Goal: Contribute content: Contribute content

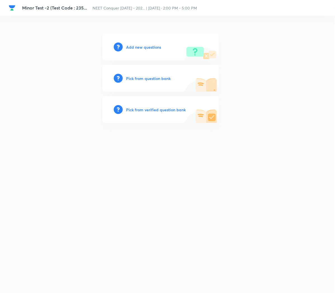
click at [133, 48] on h6 "Add new questions" at bounding box center [143, 47] width 35 height 6
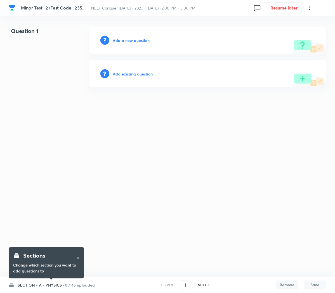
click at [33, 287] on h6 "SECTION - A - PHYSICS ·" at bounding box center [41, 285] width 46 height 6
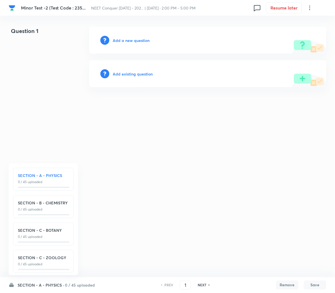
click at [35, 234] on p "0 / 45 uploaded" at bounding box center [43, 236] width 51 height 5
type input "91"
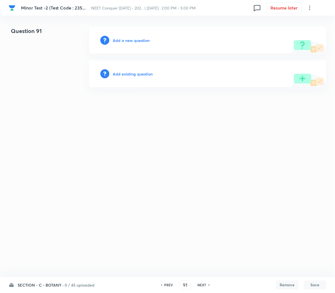
click at [121, 42] on h6 "Add a new question" at bounding box center [131, 40] width 37 height 6
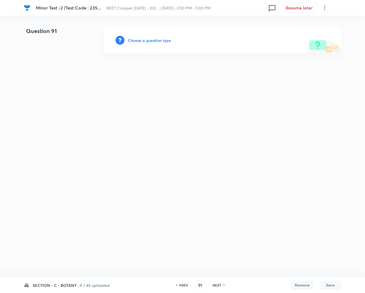
click at [129, 36] on div "Choose a question type" at bounding box center [222, 40] width 237 height 27
click at [134, 39] on h6 "Choose a question type" at bounding box center [149, 40] width 43 height 6
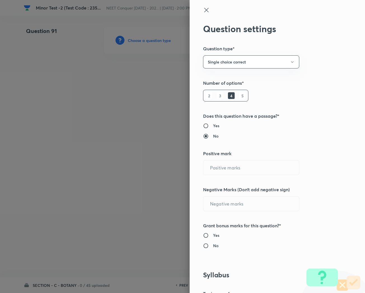
type input "1"
type input "0"
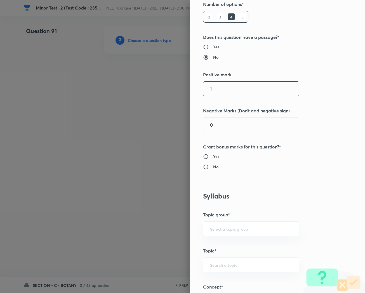
click at [243, 95] on input "1" at bounding box center [251, 89] width 96 height 14
type input "4"
type input "1"
click at [203, 167] on input "No" at bounding box center [208, 167] width 10 height 6
radio input "true"
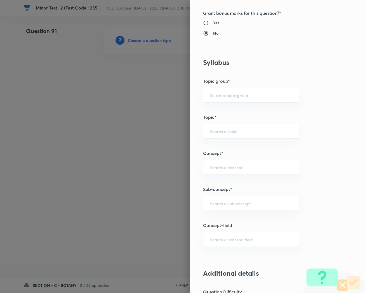
scroll to position [213, 0]
click at [204, 207] on div "​" at bounding box center [251, 202] width 96 height 15
type input "b"
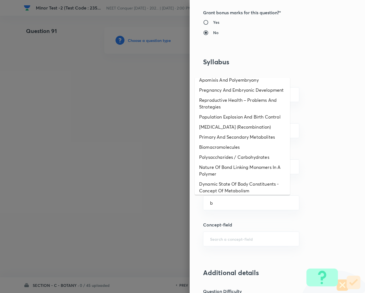
scroll to position [0, 0]
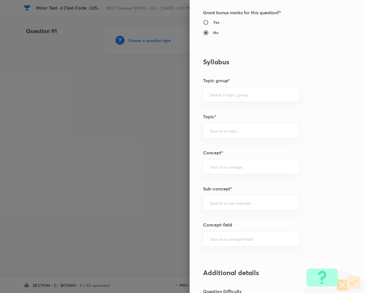
click at [124, 171] on div at bounding box center [182, 146] width 365 height 293
